Goal: Find contact information: Find contact information

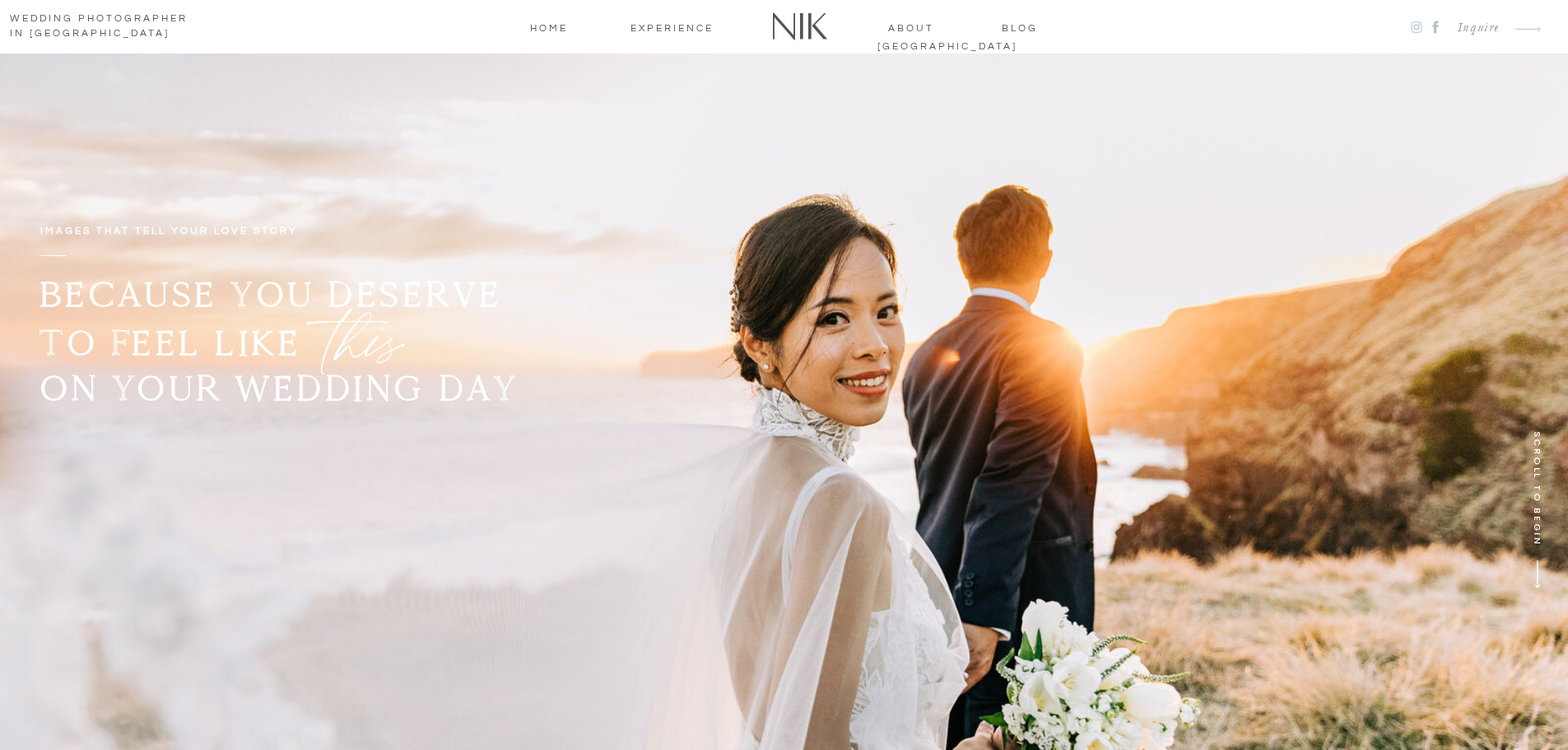
click at [900, 25] on nav "about [GEOGRAPHIC_DATA]" at bounding box center [912, 26] width 68 height 15
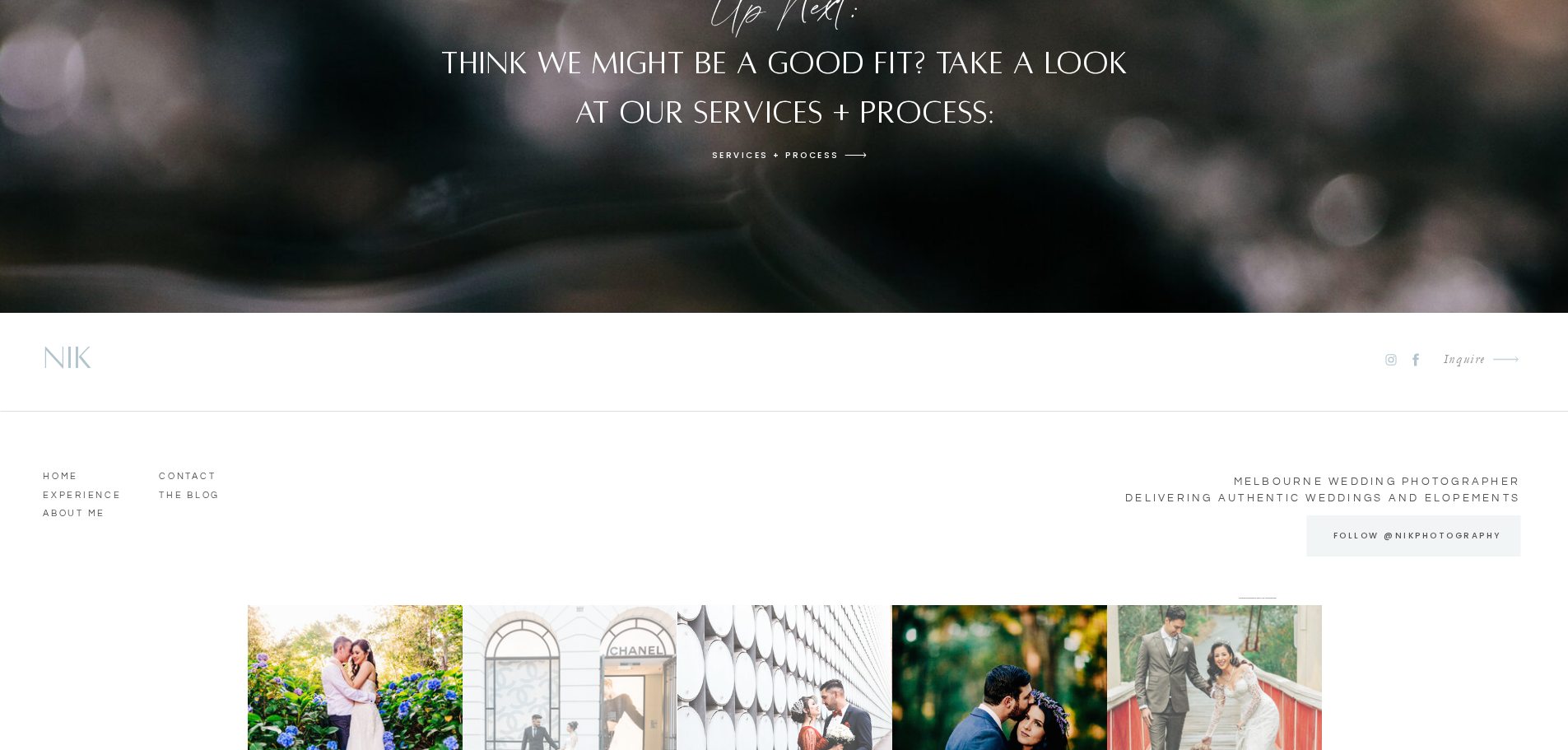
scroll to position [5070, 0]
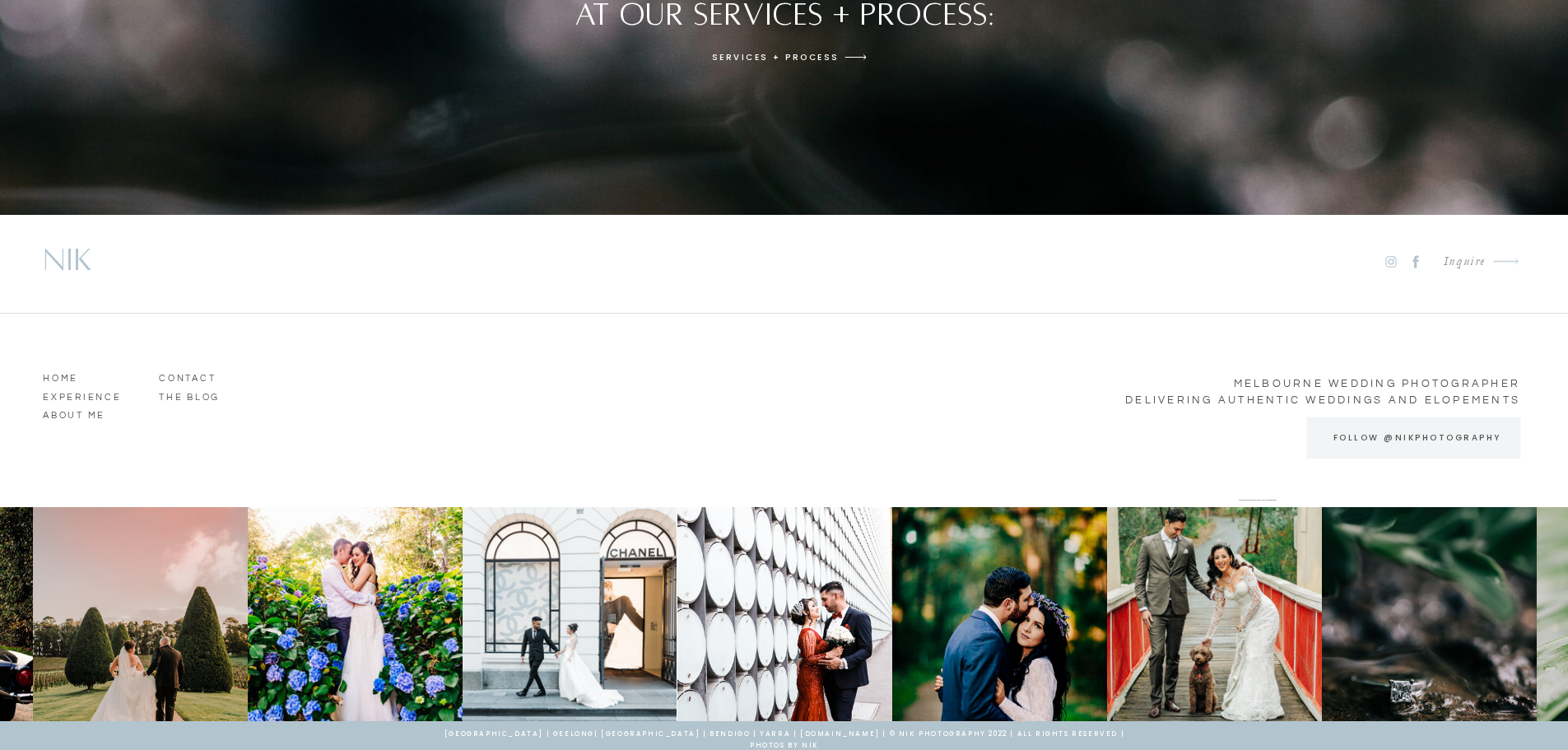
click at [109, 396] on h3 "Experience" at bounding box center [89, 395] width 94 height 15
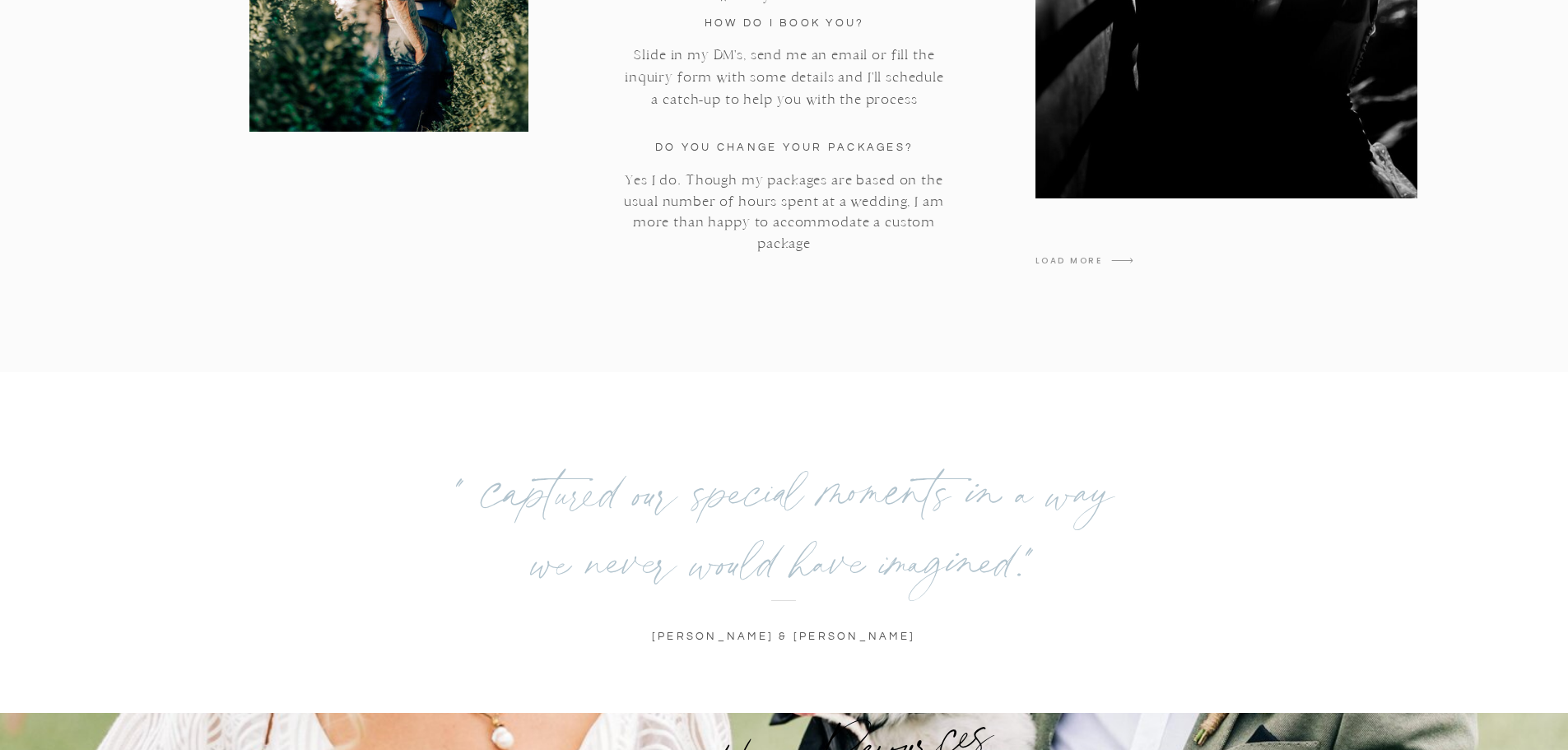
scroll to position [6282, 0]
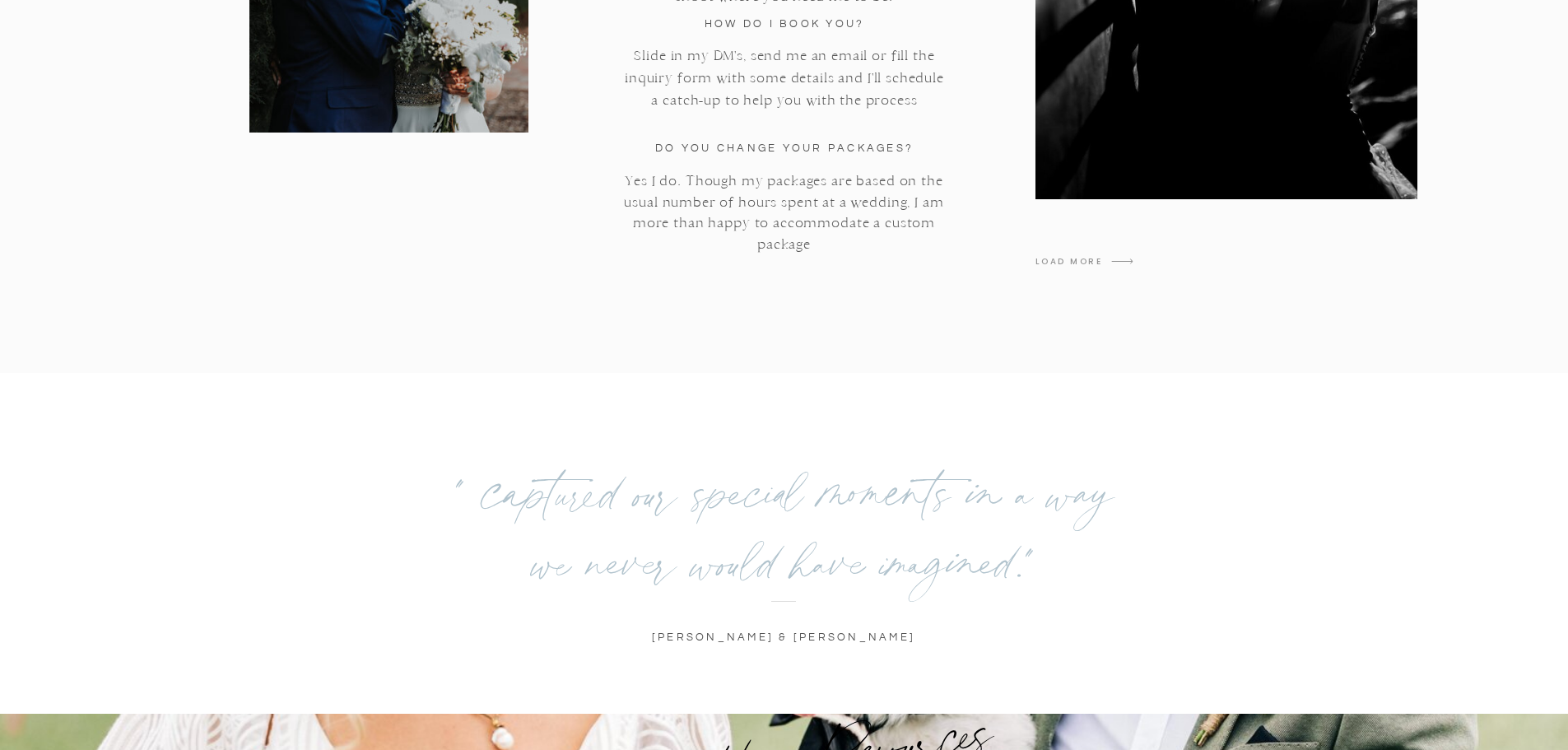
click at [1098, 264] on h3 "LOAD MORE" at bounding box center [1103, 261] width 134 height 15
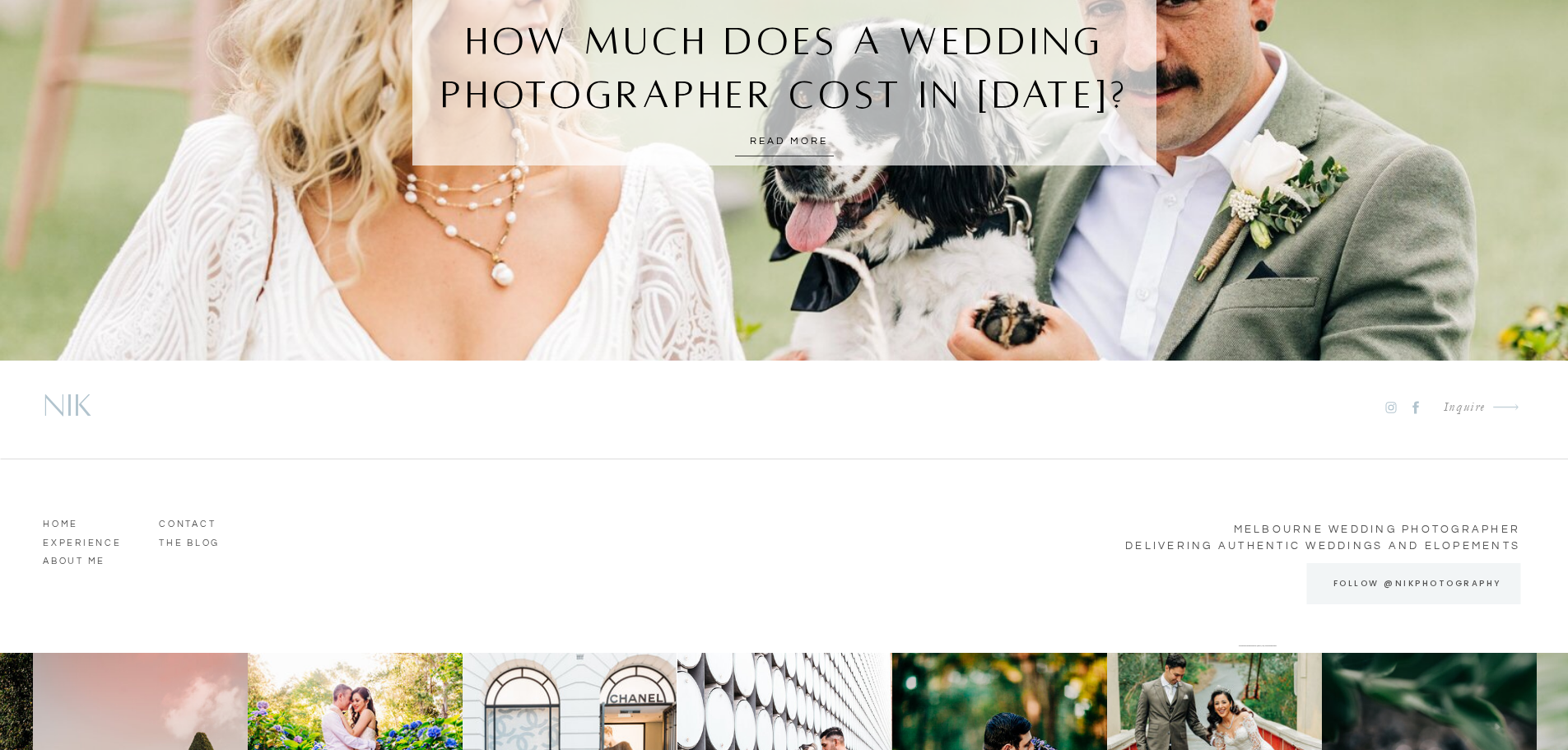
scroll to position [7357, 0]
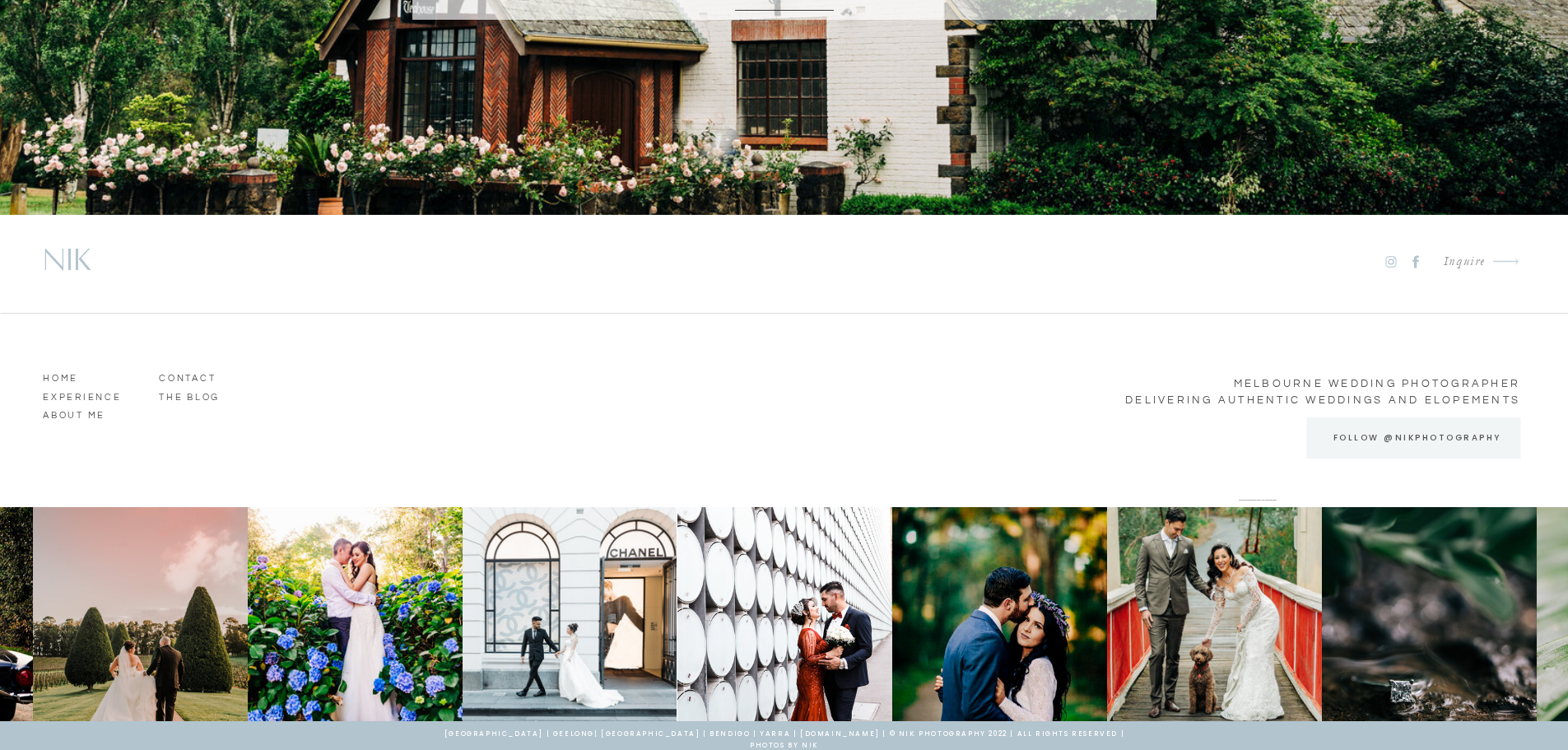
click at [1464, 258] on h2 "Inquire" at bounding box center [1457, 262] width 55 height 22
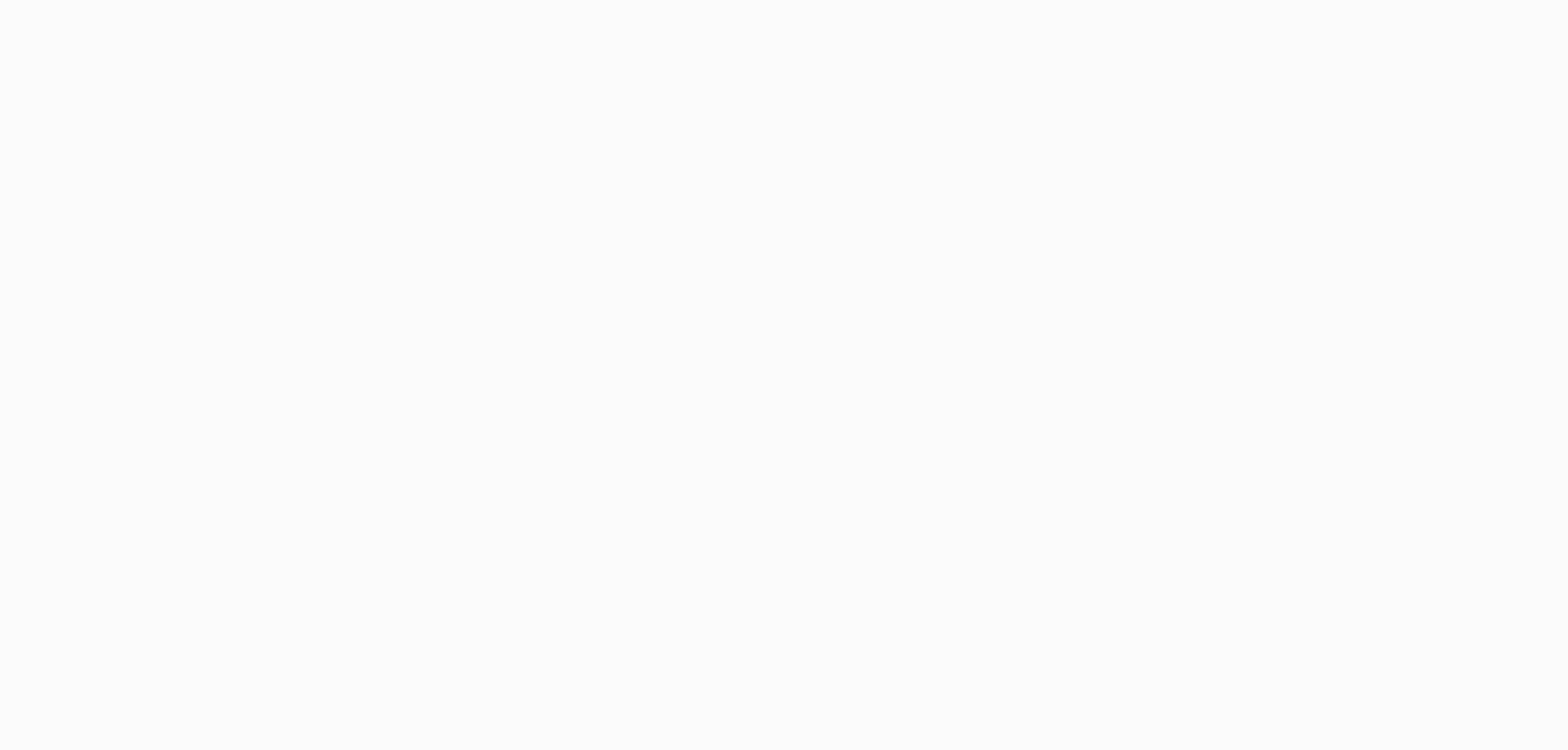
scroll to position [1144, 0]
